Goal: Task Accomplishment & Management: Manage account settings

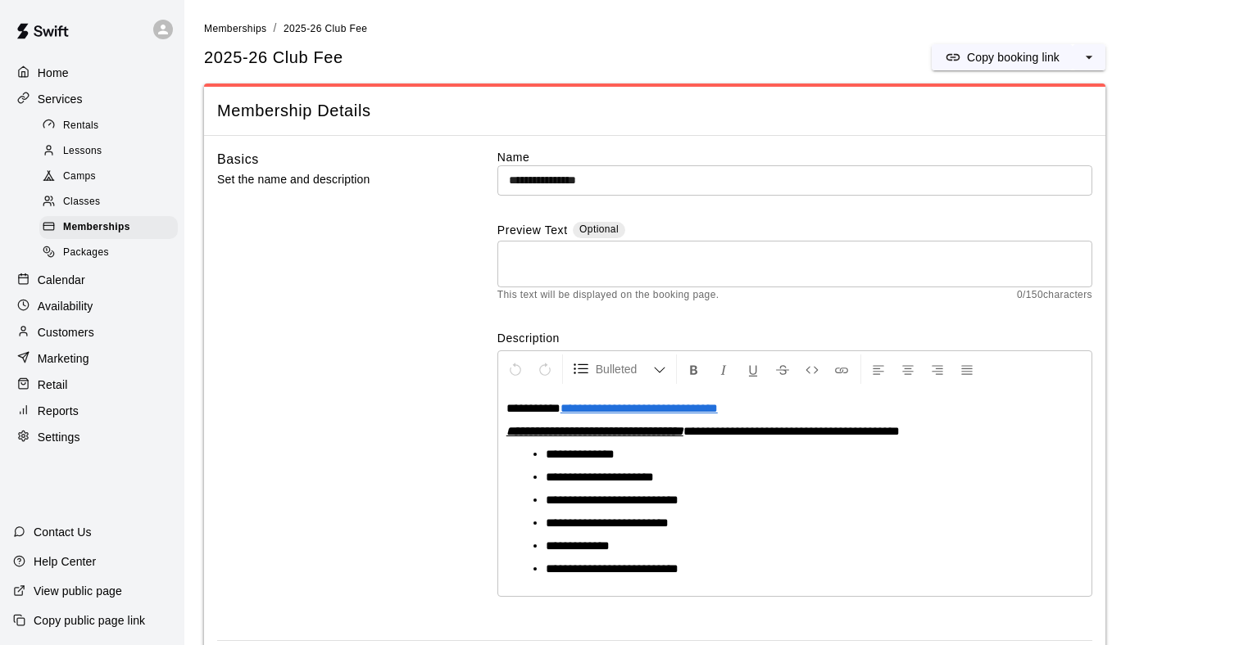
click at [93, 330] on p "Customers" at bounding box center [66, 332] width 57 height 16
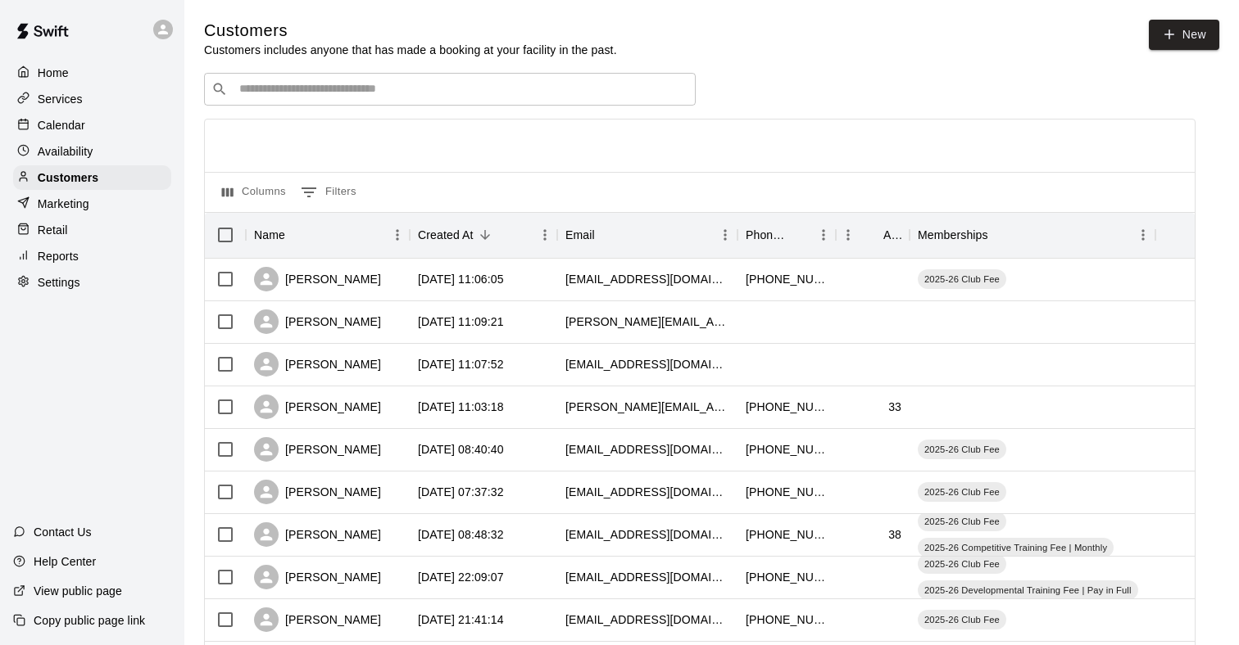
click at [314, 91] on input "Search customers by name or email" at bounding box center [461, 89] width 454 height 16
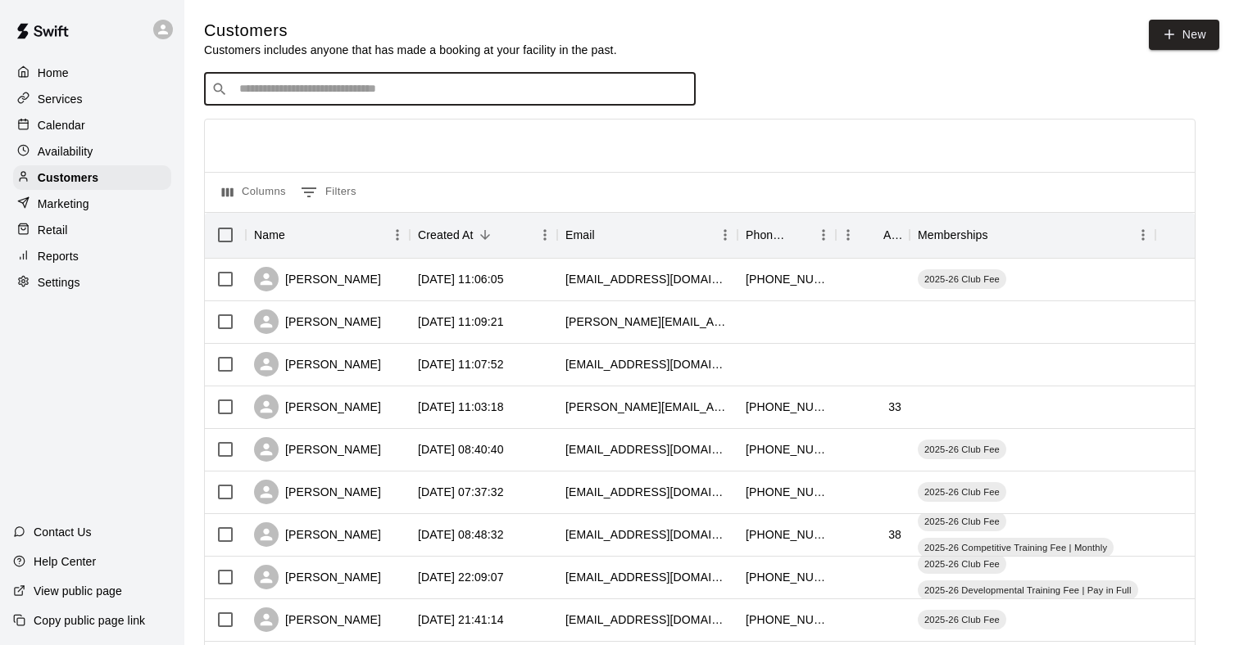
click at [311, 93] on input "Search customers by name or email" at bounding box center [461, 89] width 454 height 16
type input "****"
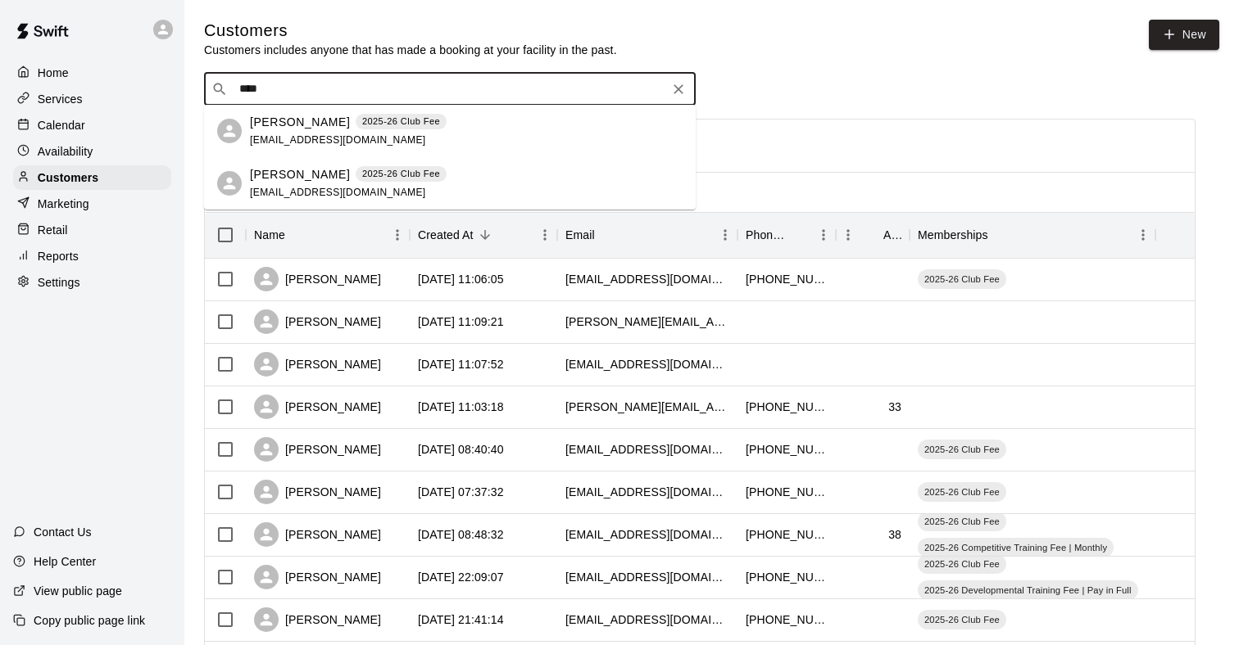
click at [290, 141] on span "[EMAIL_ADDRESS][DOMAIN_NAME]" at bounding box center [338, 139] width 176 height 11
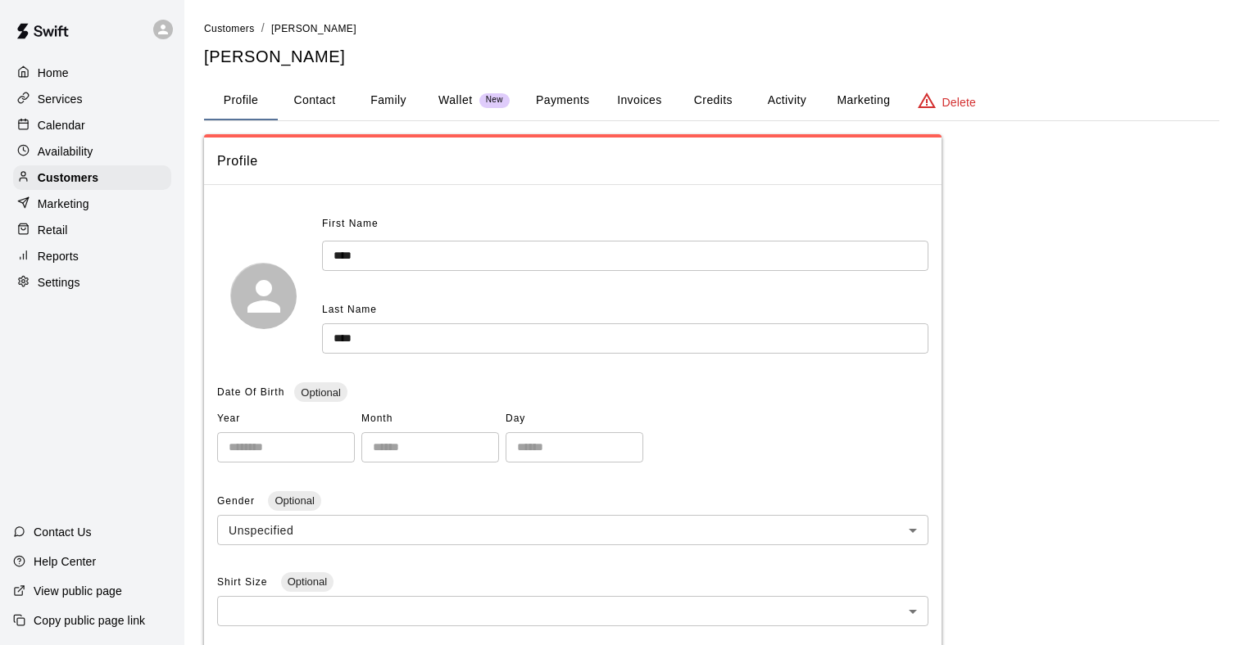
click at [795, 89] on button "Activity" at bounding box center [787, 100] width 74 height 39
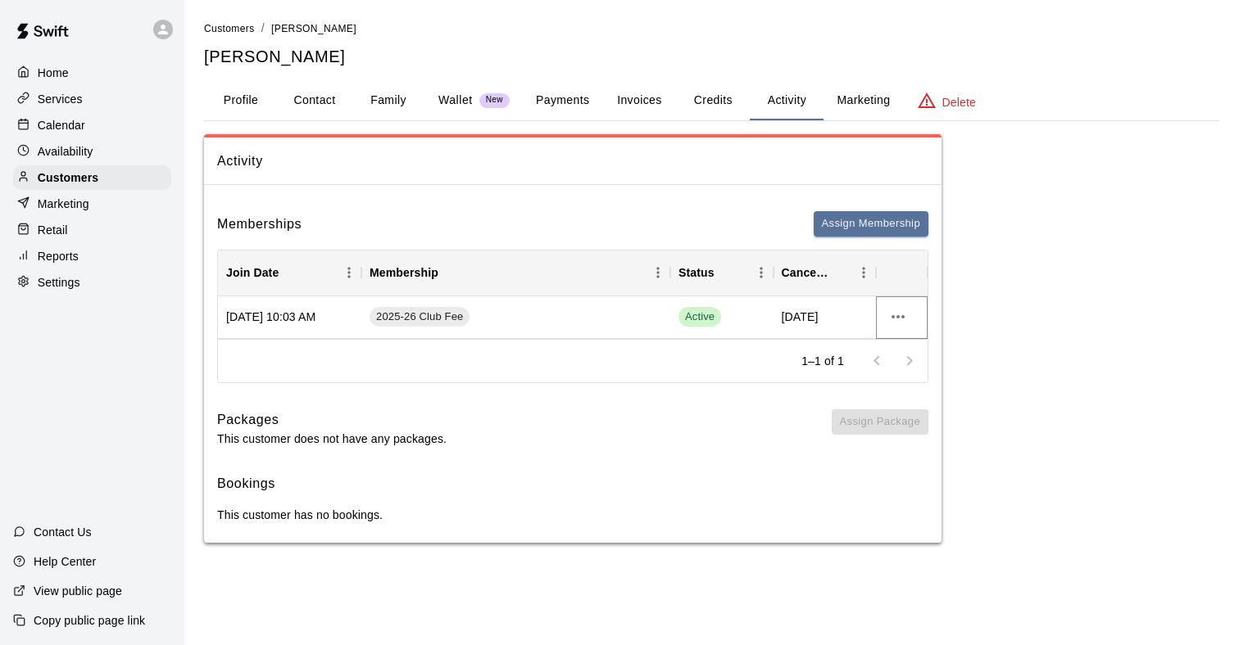
click at [896, 311] on icon "more actions" at bounding box center [898, 317] width 20 height 20
click at [118, 97] on div at bounding box center [619, 322] width 1239 height 645
click at [97, 101] on div "Services" at bounding box center [92, 99] width 158 height 25
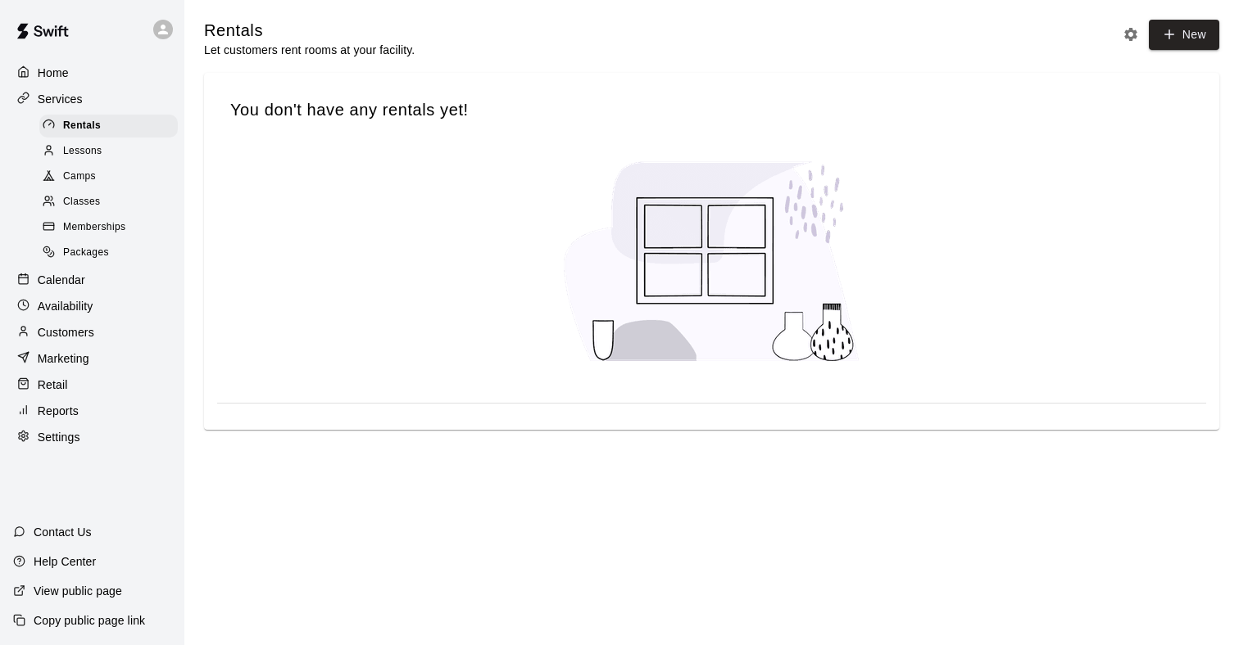
click at [97, 229] on span "Memberships" at bounding box center [94, 228] width 62 height 16
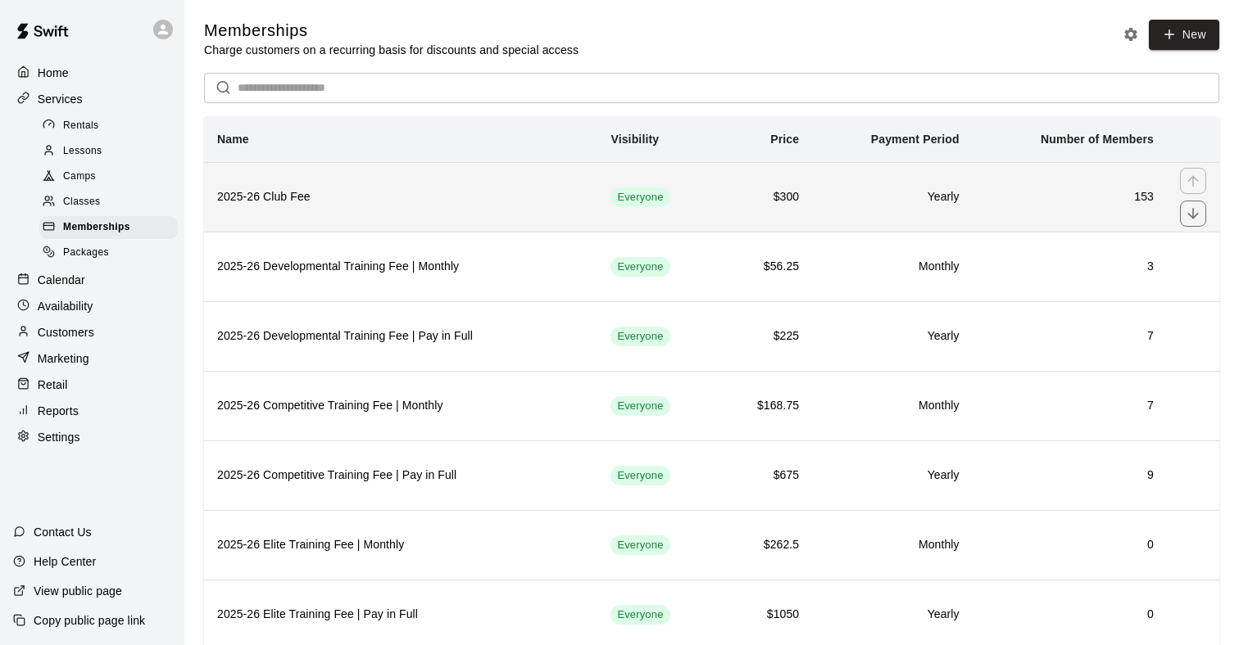
click at [356, 218] on th "2025-26 Club Fee" at bounding box center [400, 197] width 393 height 70
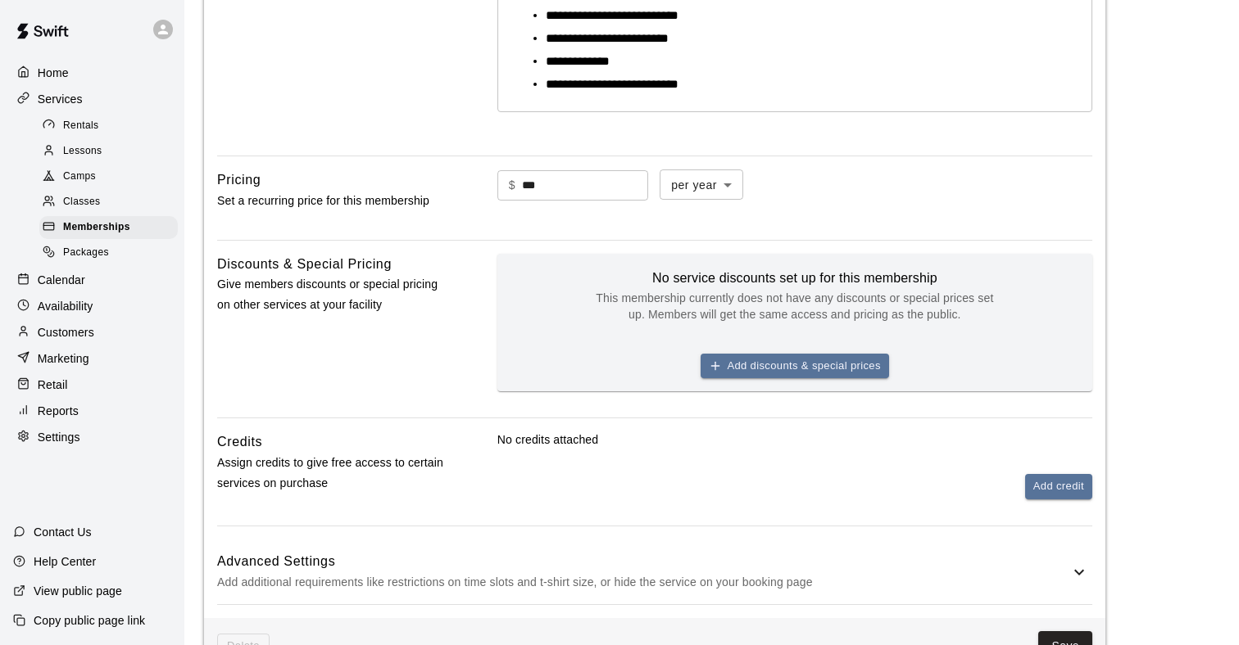
scroll to position [1130, 0]
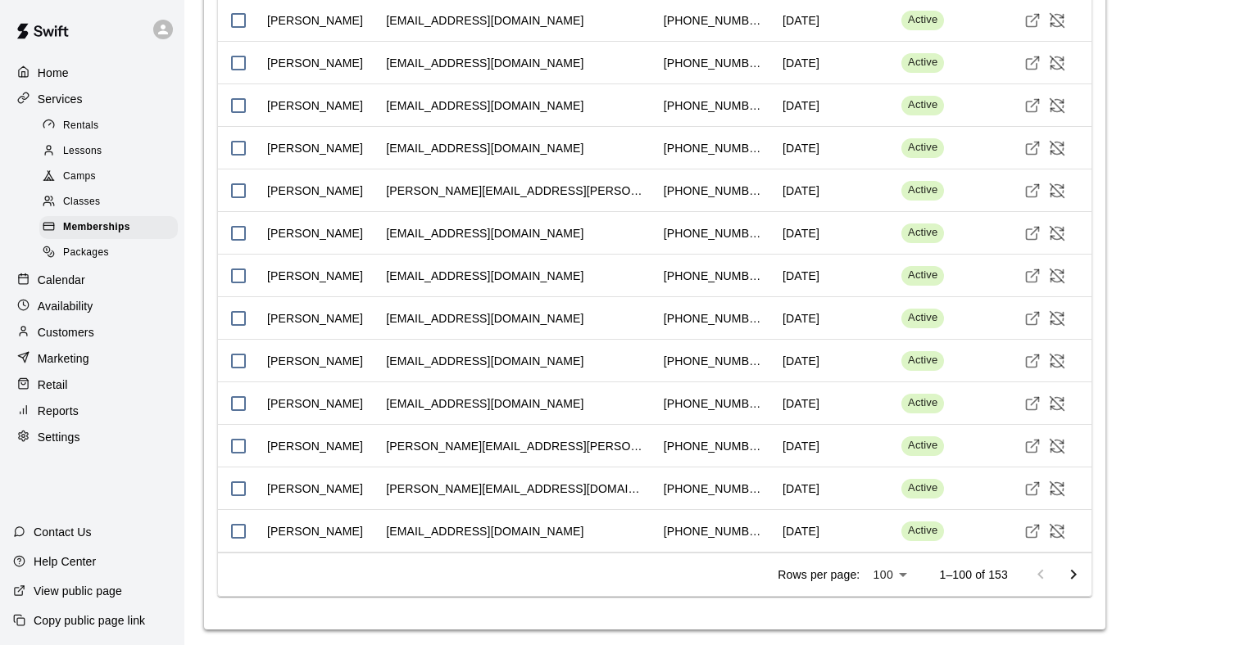
click at [1077, 568] on icon "Go to next page" at bounding box center [1073, 575] width 20 height 20
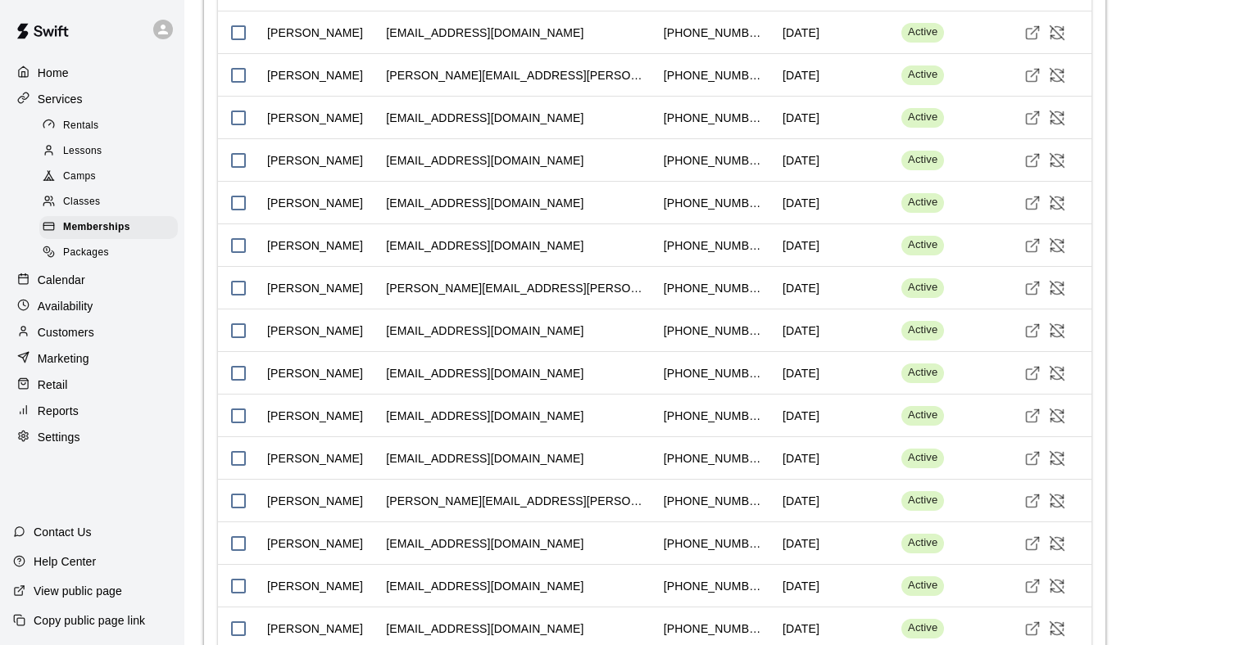
scroll to position [2219, 0]
click at [1057, 241] on icon "Cancel Membership" at bounding box center [1056, 246] width 16 height 16
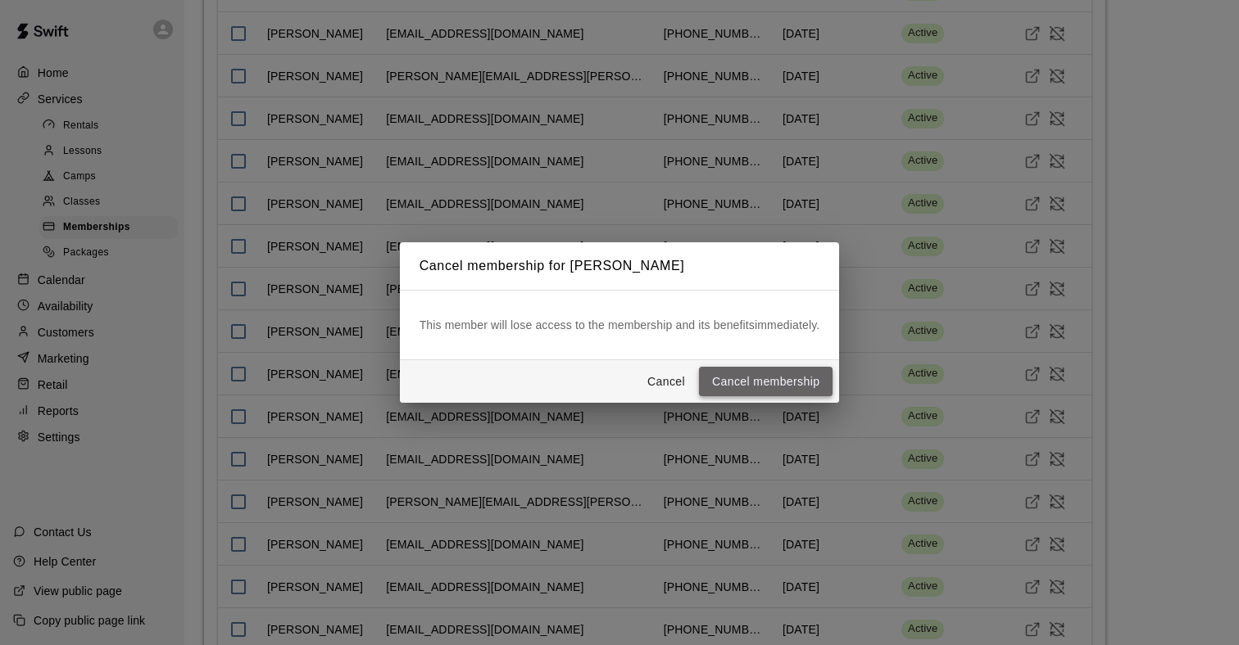
click at [815, 385] on button "Cancel membership" at bounding box center [766, 382] width 134 height 30
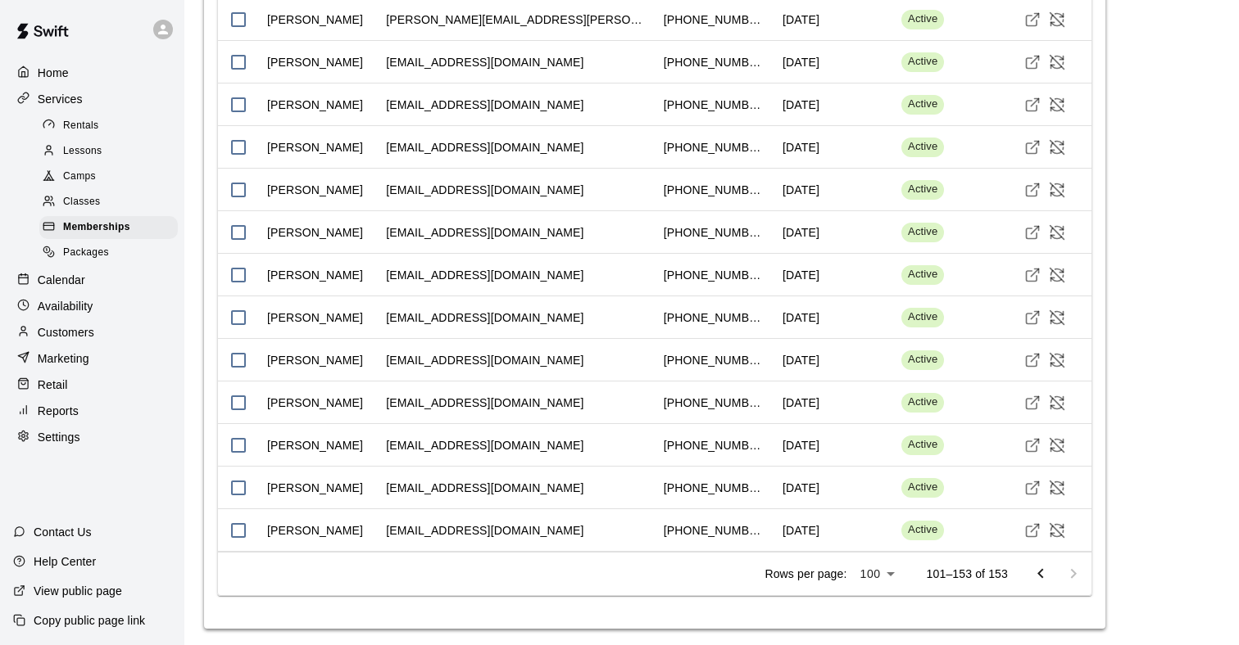
scroll to position [3041, 0]
click at [1032, 572] on icon "Go to previous page" at bounding box center [1040, 575] width 20 height 20
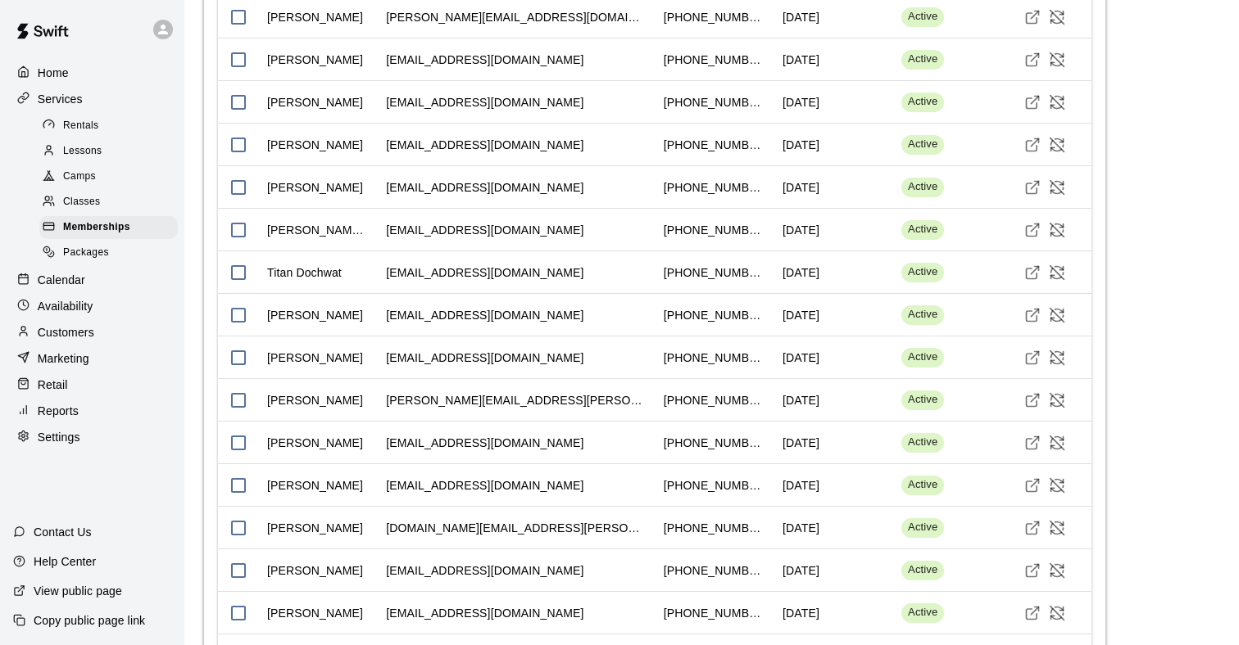
scroll to position [930, 0]
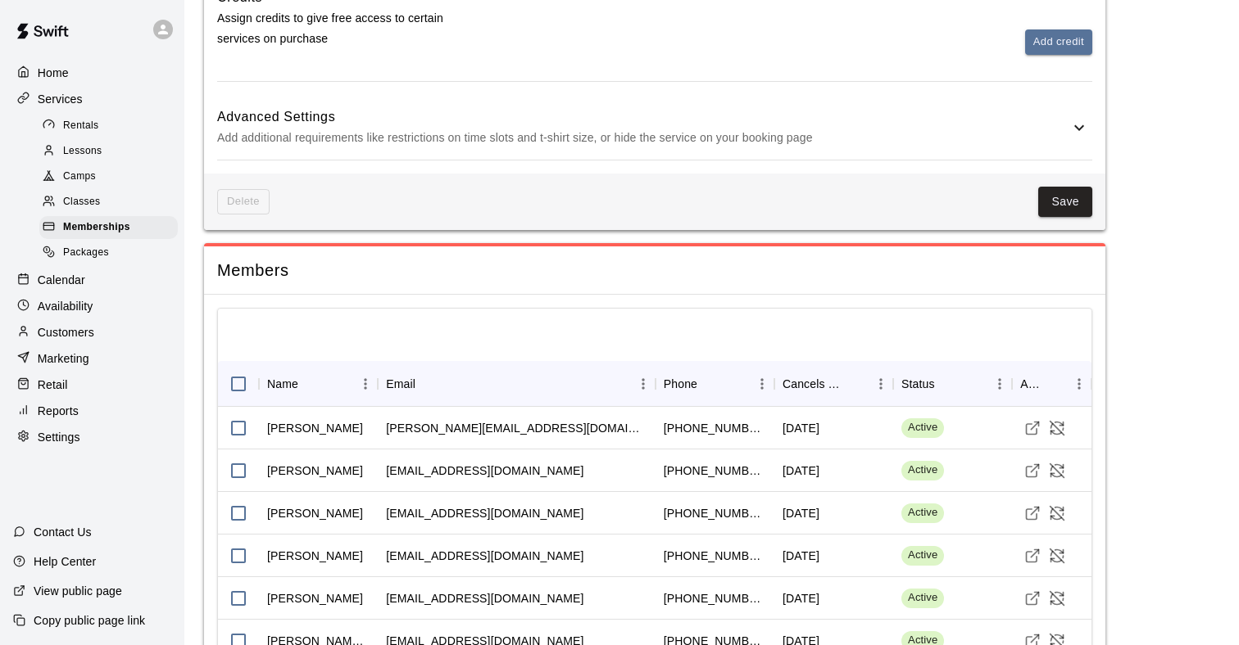
click at [92, 320] on div "Customers" at bounding box center [92, 332] width 158 height 25
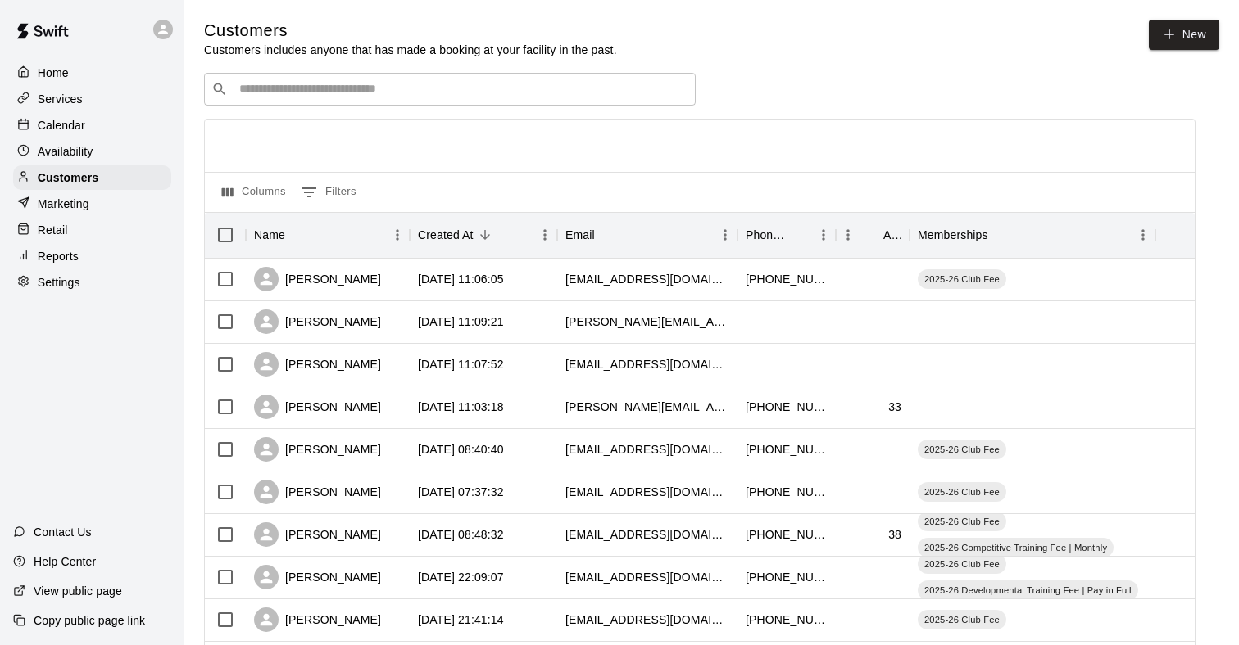
click at [296, 102] on div "​ ​" at bounding box center [449, 89] width 491 height 33
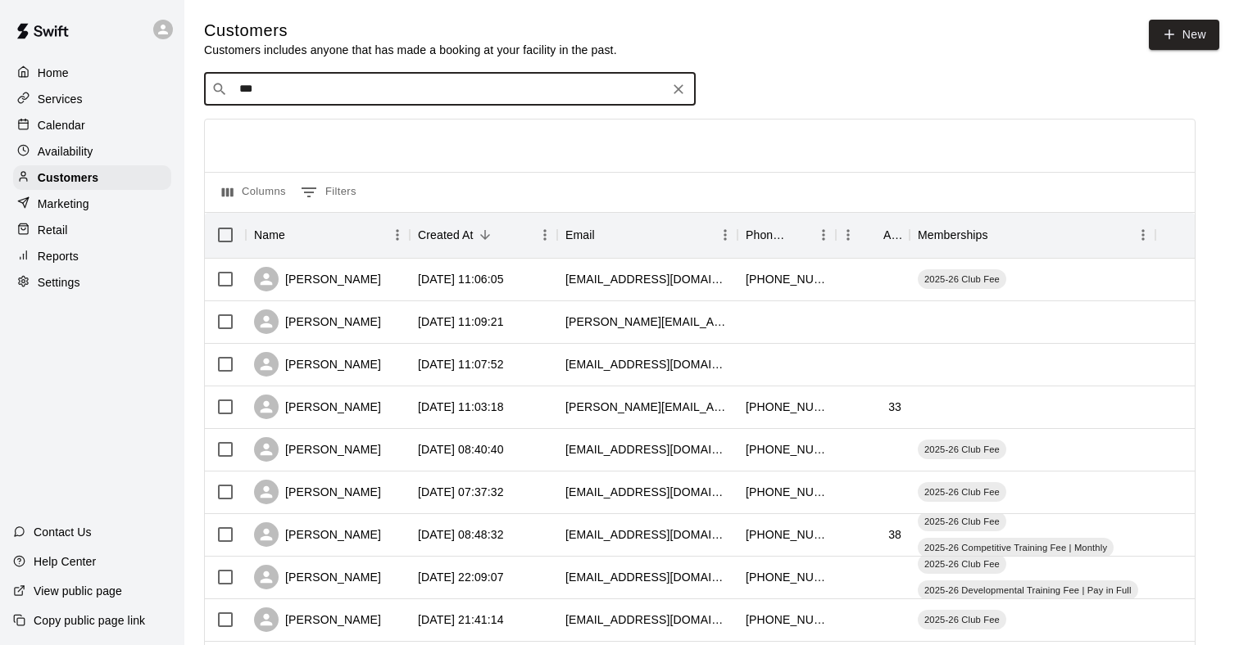
type input "****"
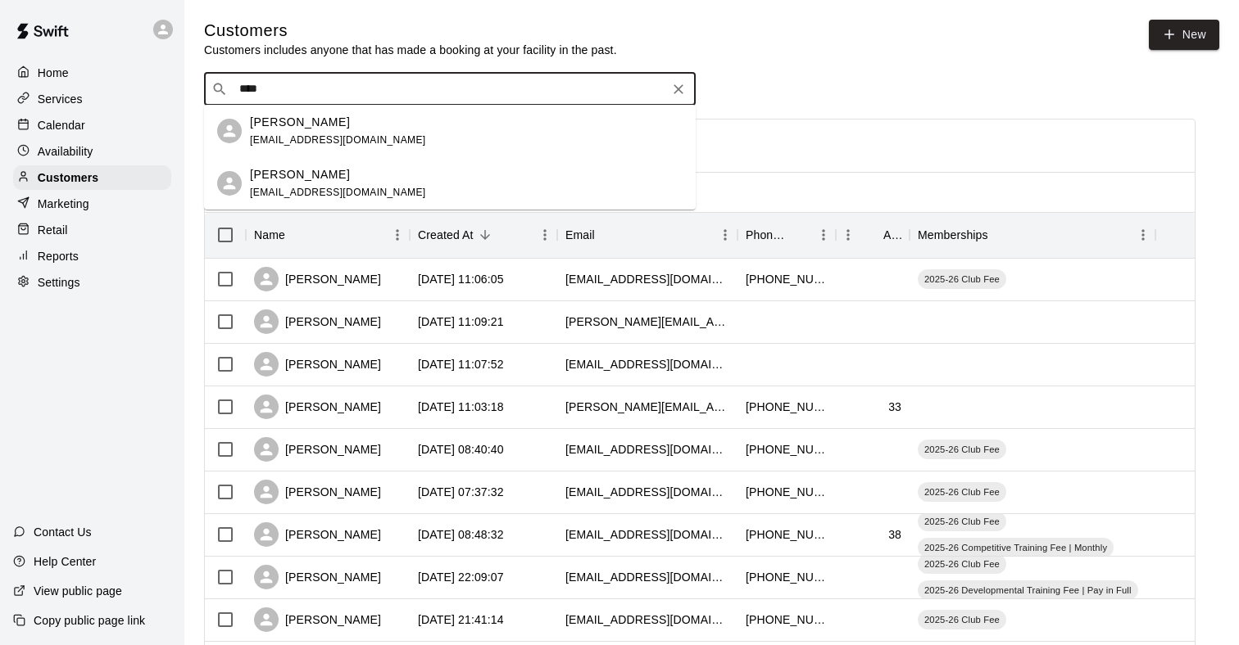
click at [304, 126] on div "[PERSON_NAME]" at bounding box center [338, 122] width 176 height 17
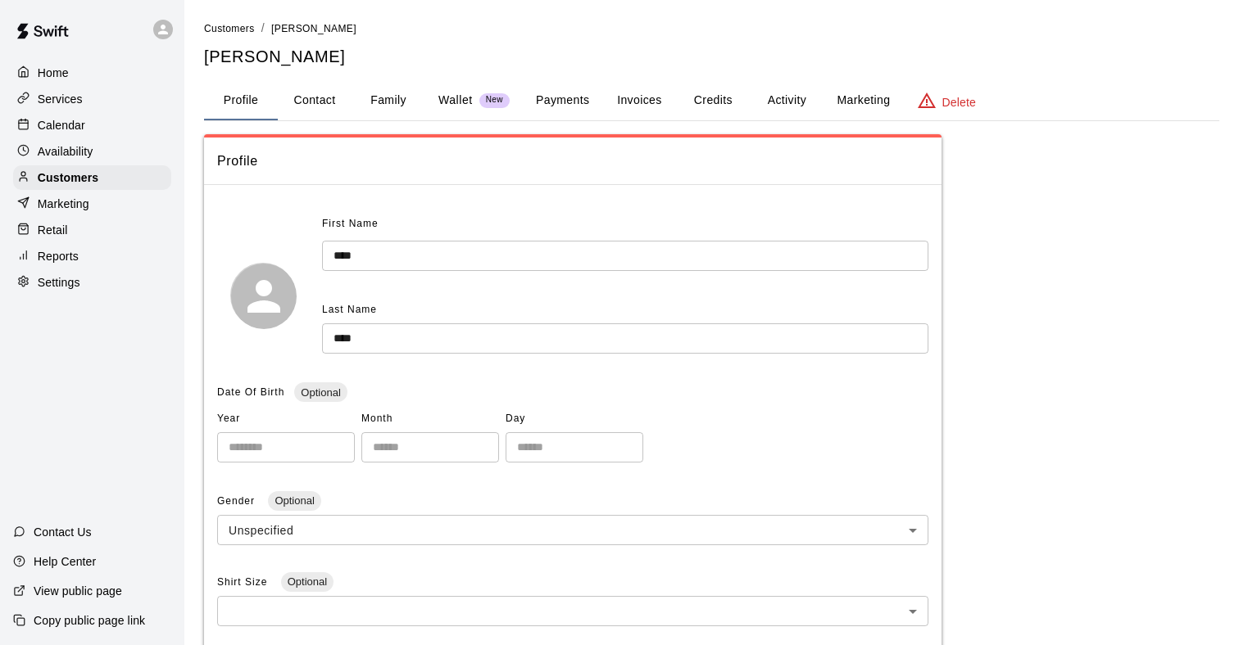
click at [776, 86] on button "Activity" at bounding box center [787, 100] width 74 height 39
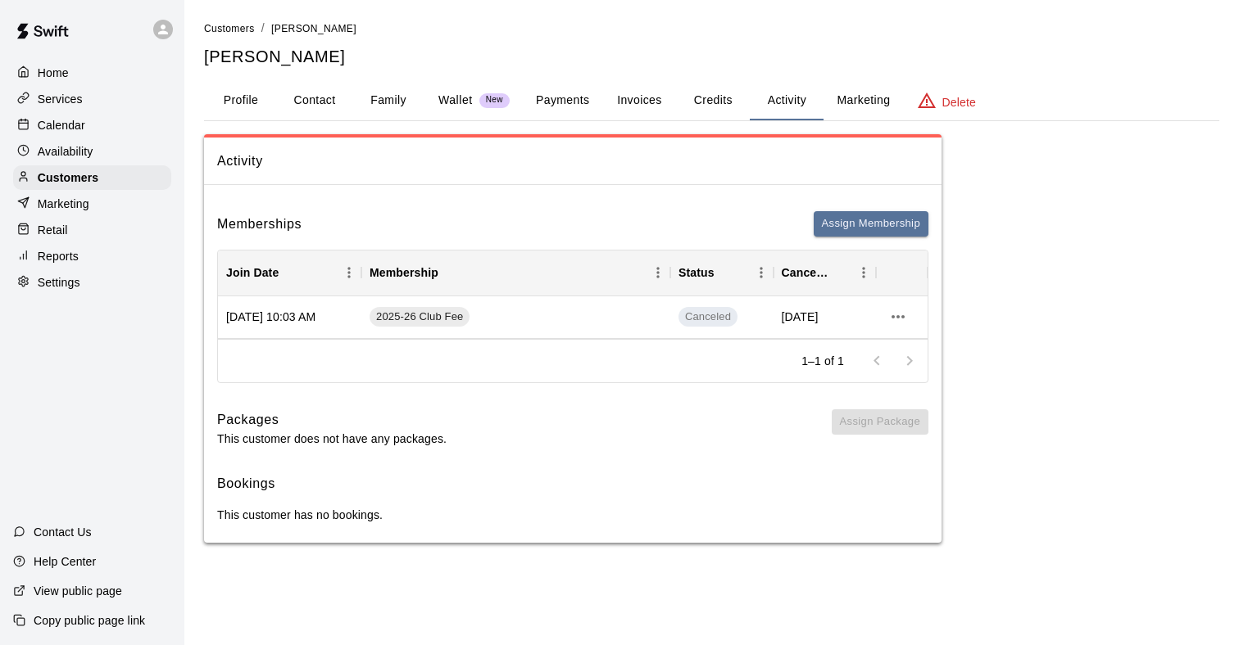
click at [241, 99] on button "Profile" at bounding box center [241, 100] width 74 height 39
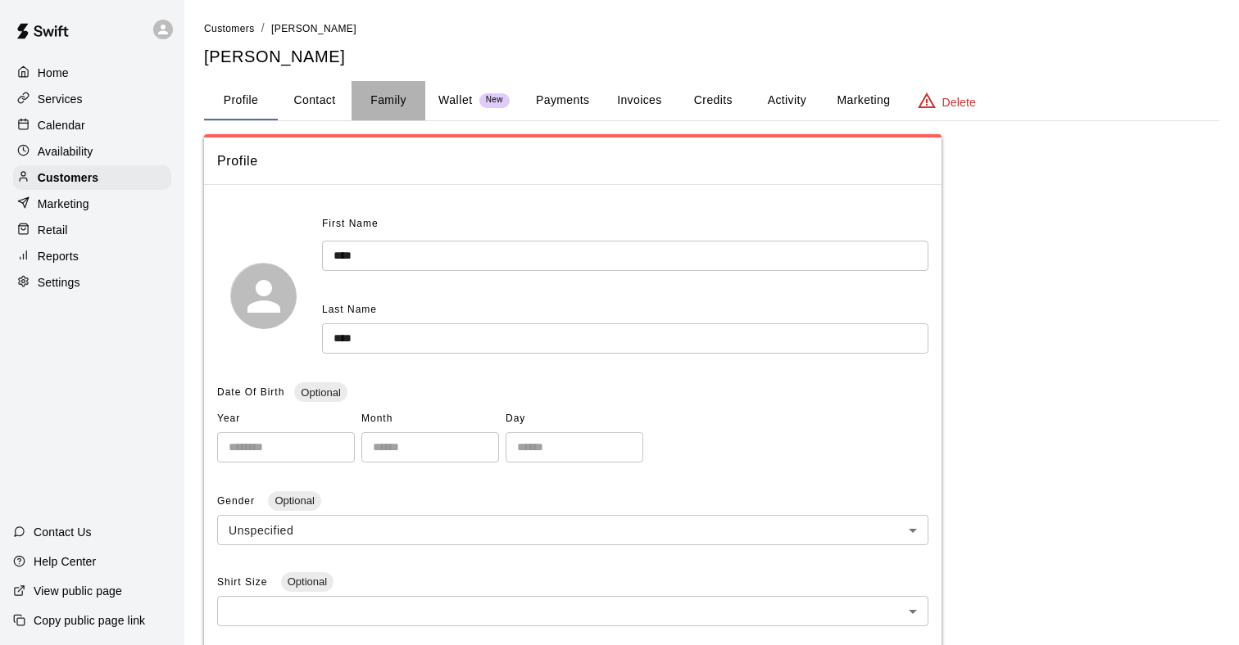
click at [398, 99] on button "Family" at bounding box center [388, 100] width 74 height 39
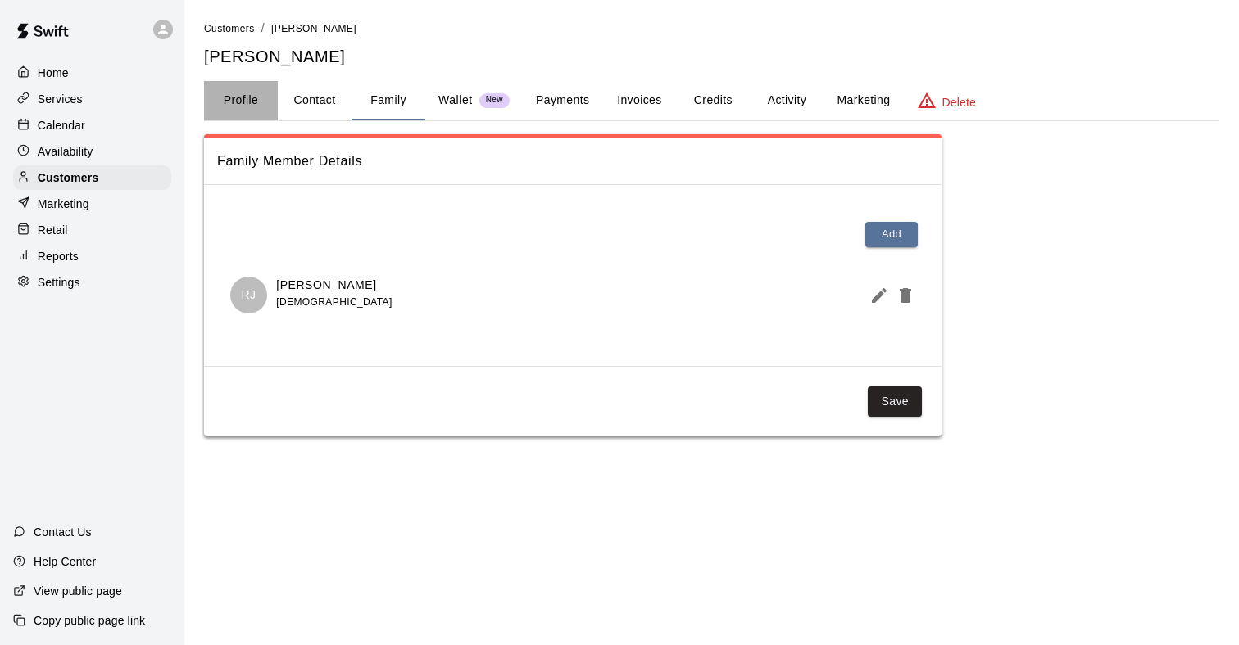
click at [242, 108] on button "Profile" at bounding box center [241, 100] width 74 height 39
